Goal: Task Accomplishment & Management: Use online tool/utility

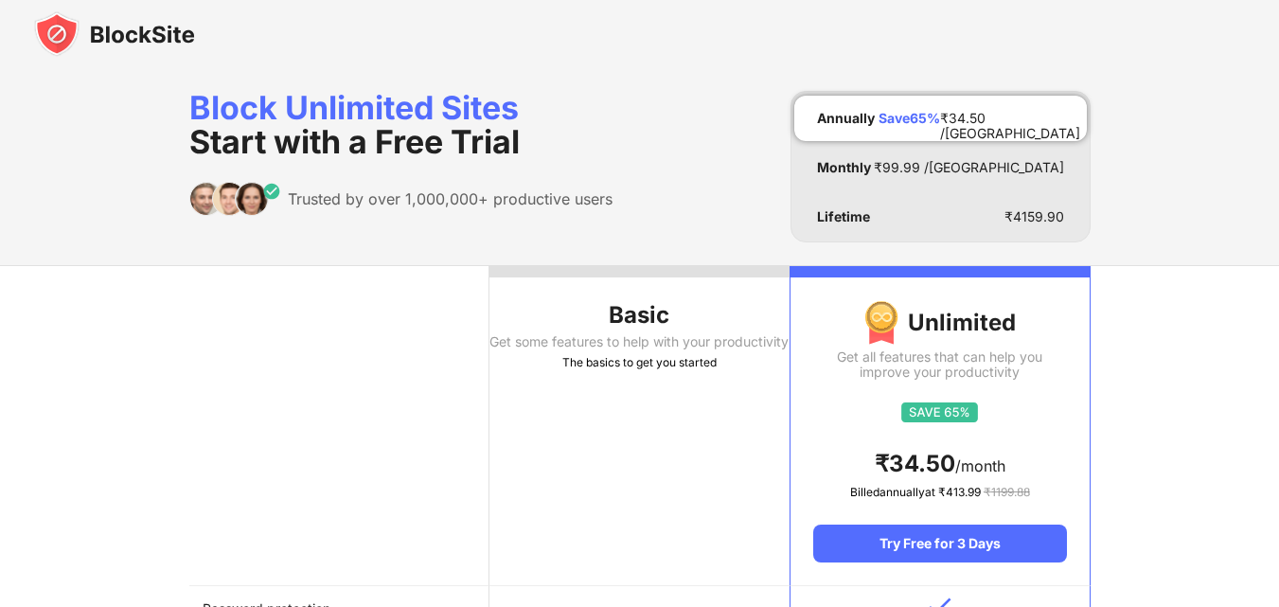
drag, startPoint x: 1286, startPoint y: 67, endPoint x: 656, endPoint y: 169, distance: 637.9
click at [656, 169] on div "Block Unlimited Sites Start with a Free Trial Trusted by over 1,000,000+ produc…" at bounding box center [640, 167] width 902 height 152
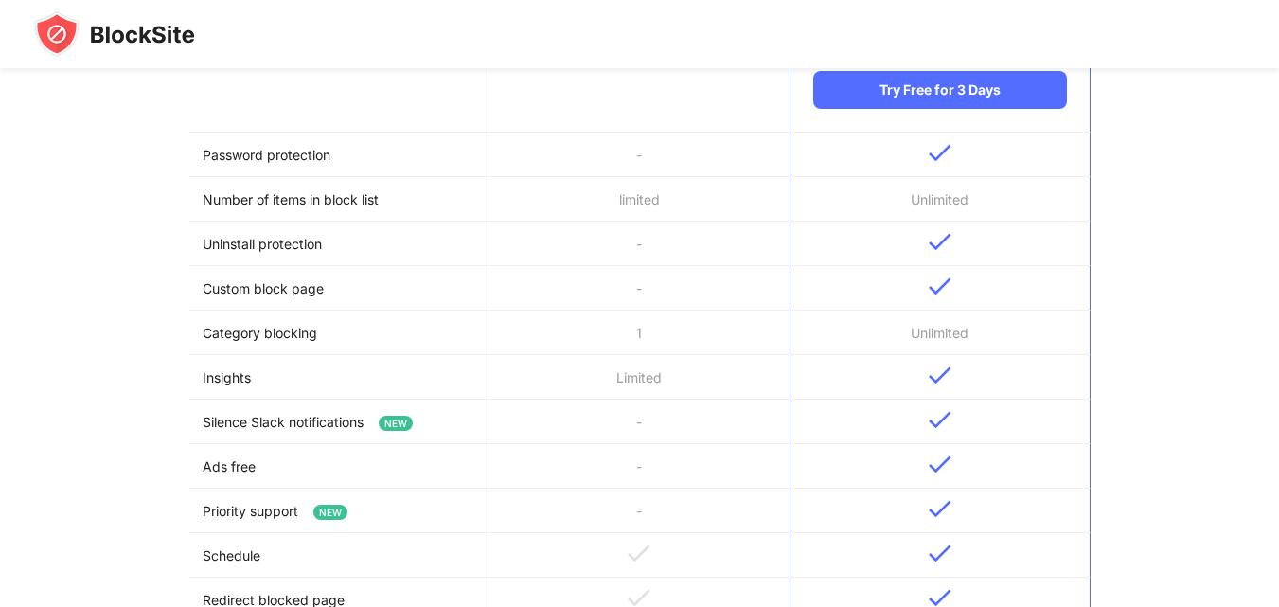
scroll to position [455, 0]
click at [131, 28] on img at bounding box center [114, 33] width 161 height 45
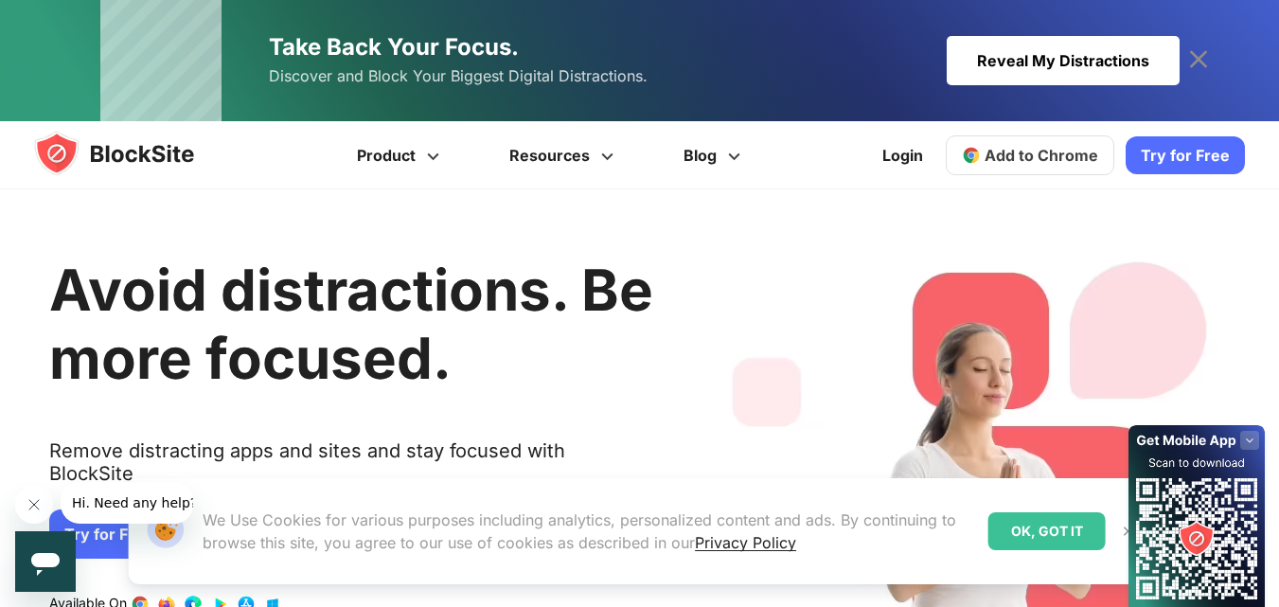
click at [1055, 541] on div "OK, GOT IT" at bounding box center [1047, 531] width 117 height 38
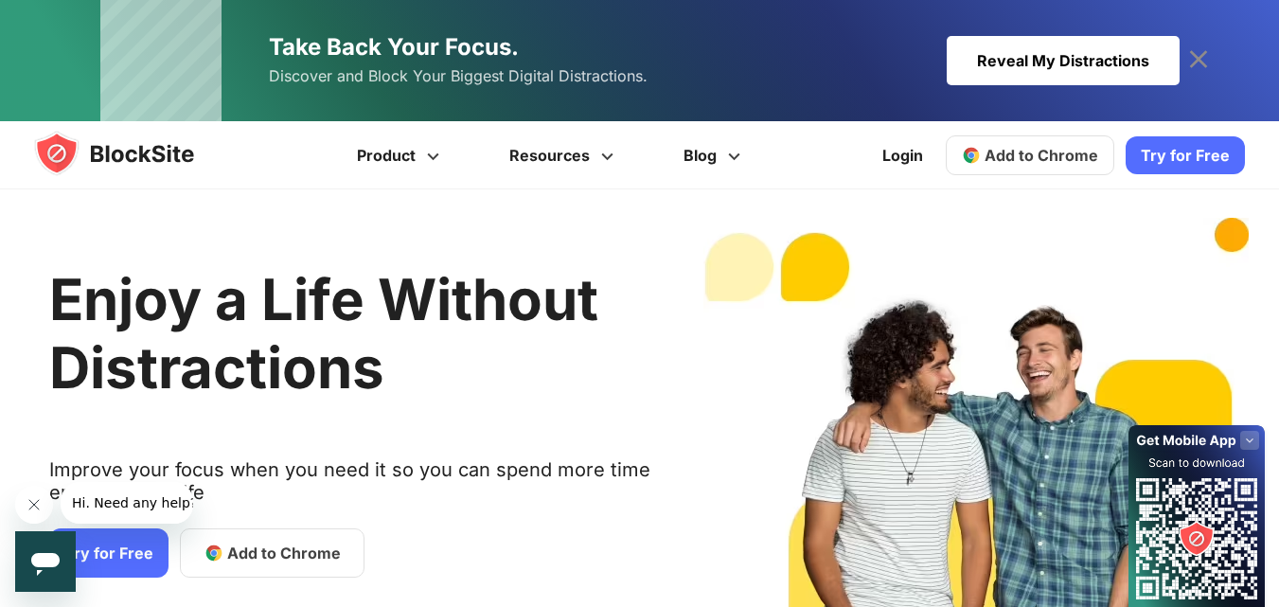
drag, startPoint x: 1288, startPoint y: 113, endPoint x: 1285, endPoint y: 78, distance: 35.2
click at [1049, 170] on link "Add to Chrome" at bounding box center [1030, 155] width 169 height 40
